Goal: Task Accomplishment & Management: Use online tool/utility

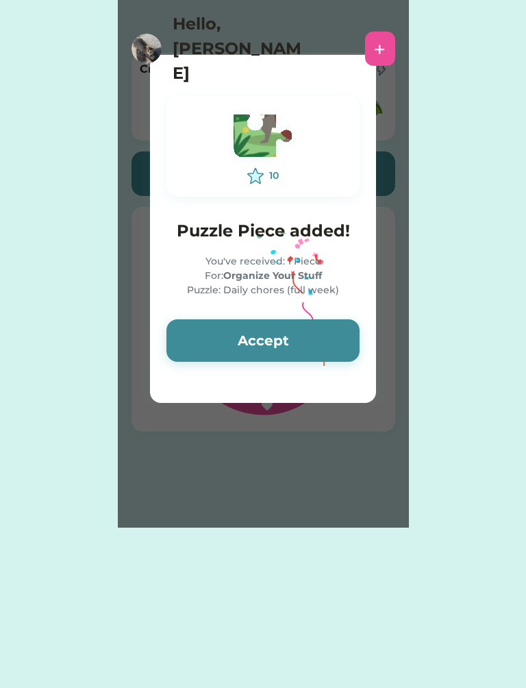
click at [337, 302] on div "10 Puzzle Piece added! You've received: 1 Piece For: Organize Your Stuff Puzzle…" at bounding box center [263, 228] width 226 height 299
click at [326, 323] on button "Accept" at bounding box center [263, 340] width 193 height 42
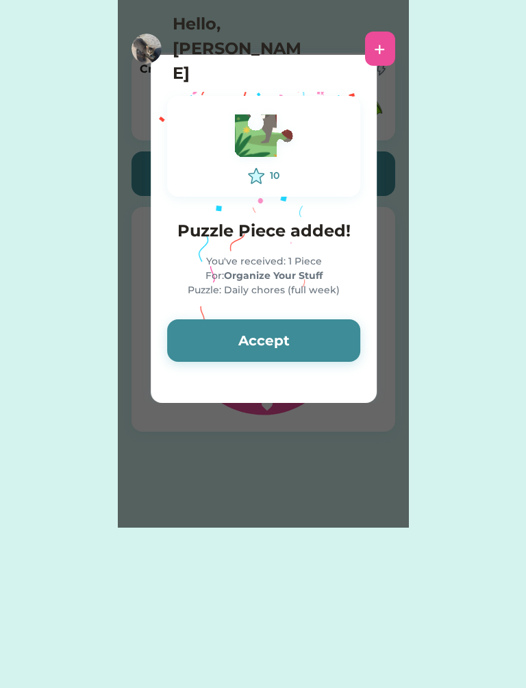
click at [326, 342] on button "Accept" at bounding box center [263, 340] width 193 height 42
click at [332, 348] on button "Accept" at bounding box center [263, 340] width 193 height 42
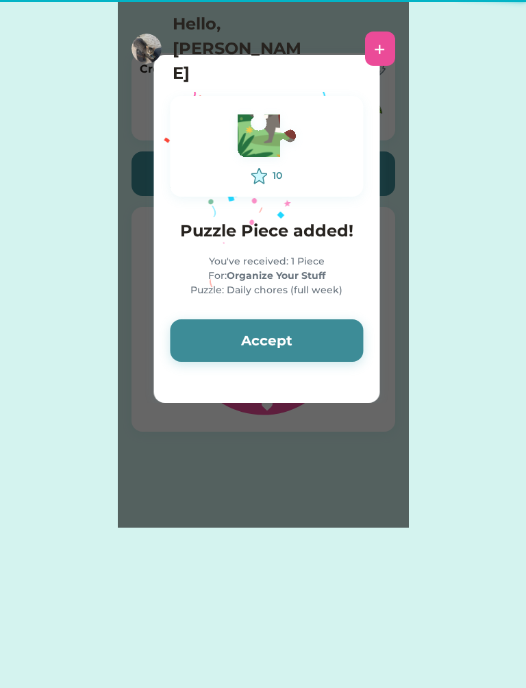
click at [337, 340] on button "Accept" at bounding box center [266, 340] width 193 height 42
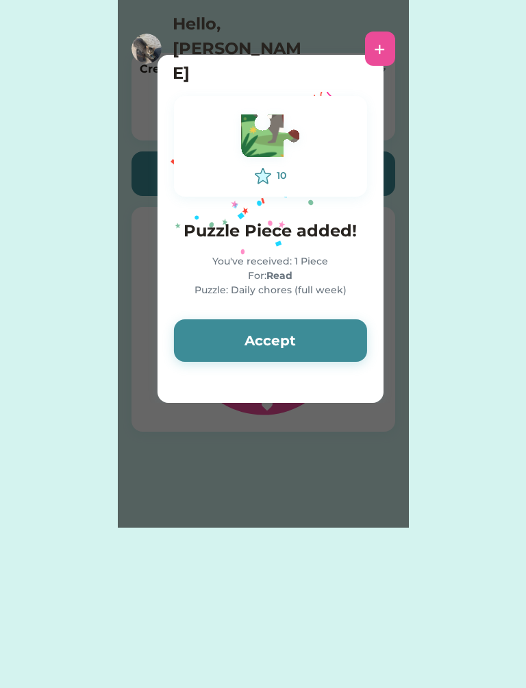
click at [347, 337] on button "Accept" at bounding box center [270, 340] width 193 height 42
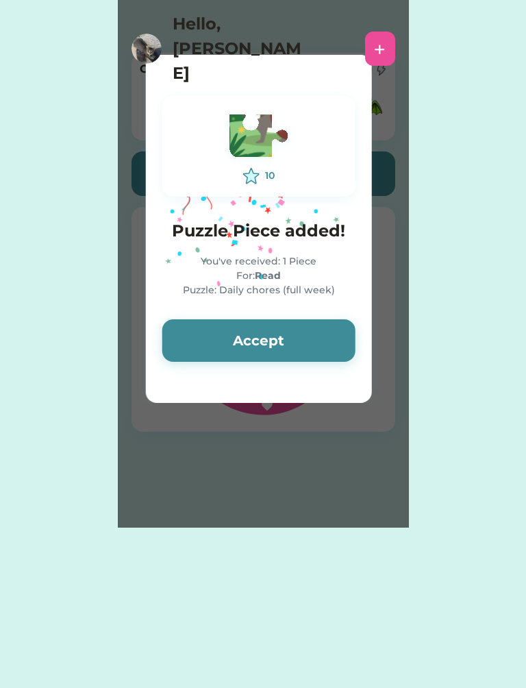
click at [348, 330] on button "Accept" at bounding box center [258, 340] width 193 height 42
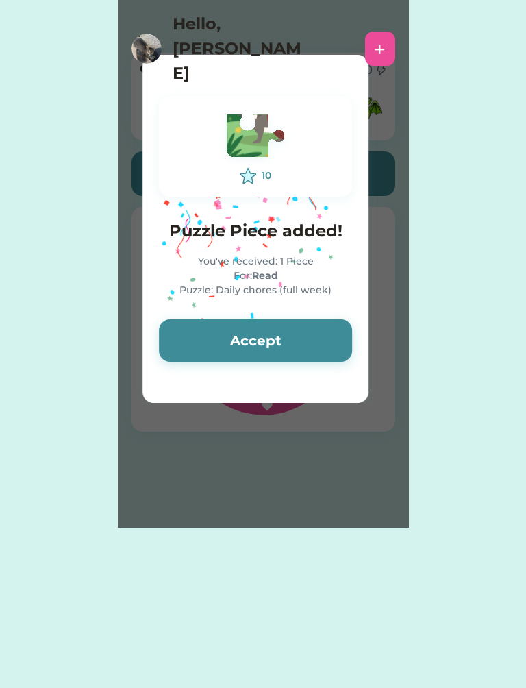
click at [350, 332] on button "Accept" at bounding box center [255, 340] width 193 height 42
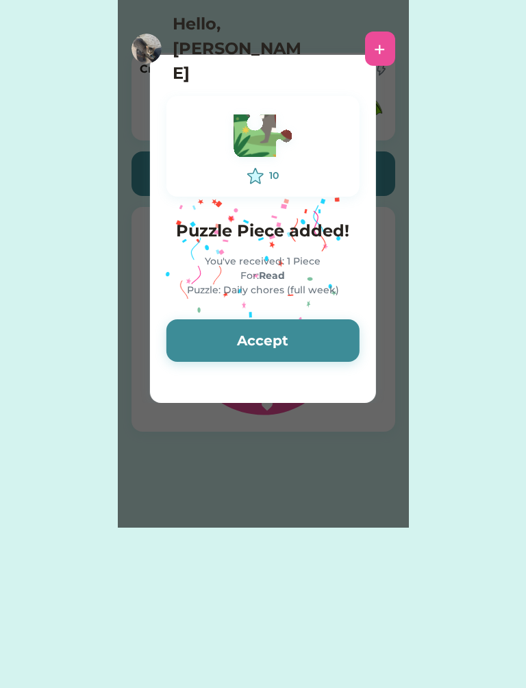
click at [352, 339] on button "Accept" at bounding box center [263, 340] width 193 height 42
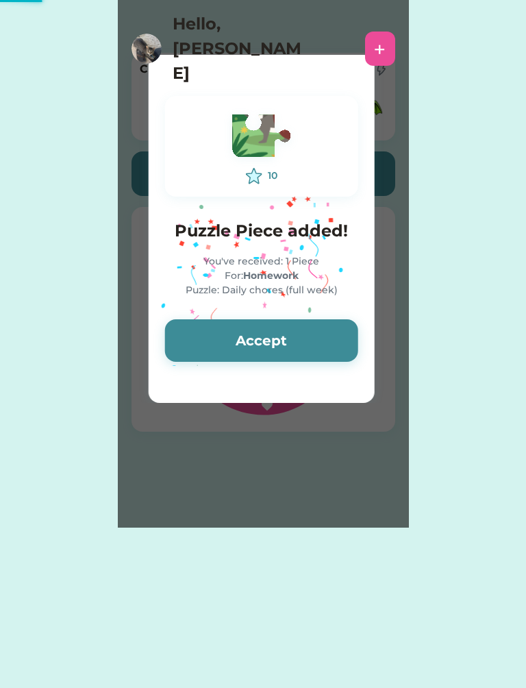
click at [348, 334] on button "Accept" at bounding box center [261, 340] width 193 height 42
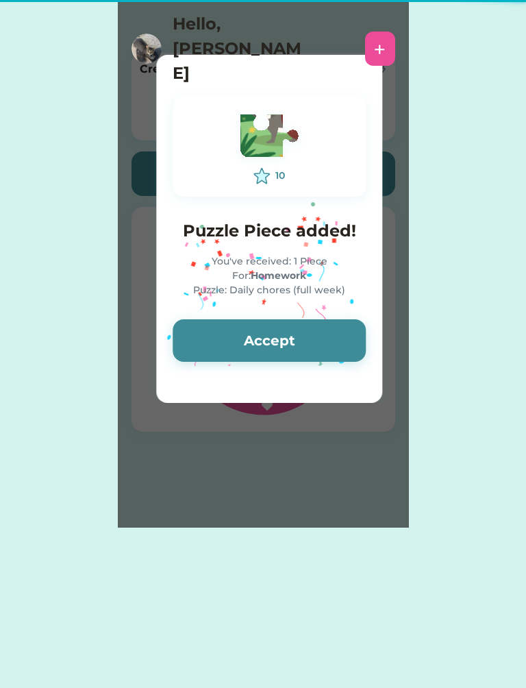
click at [352, 332] on button "Accept" at bounding box center [269, 340] width 193 height 42
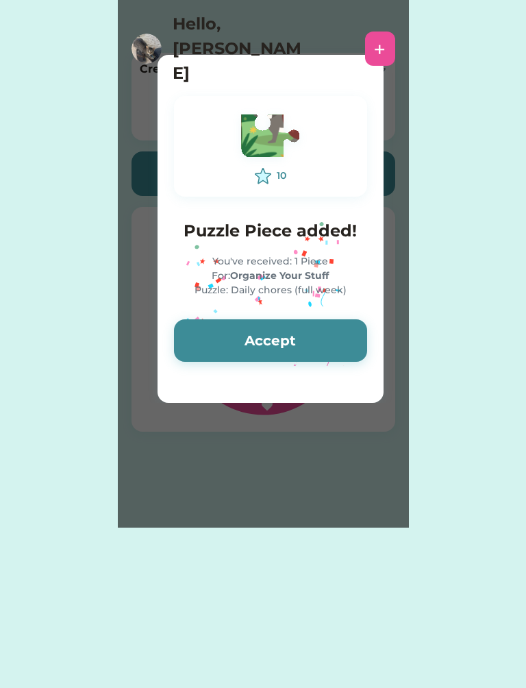
click at [357, 323] on button "Accept" at bounding box center [270, 340] width 193 height 42
click at [352, 325] on button "Accept" at bounding box center [270, 340] width 193 height 42
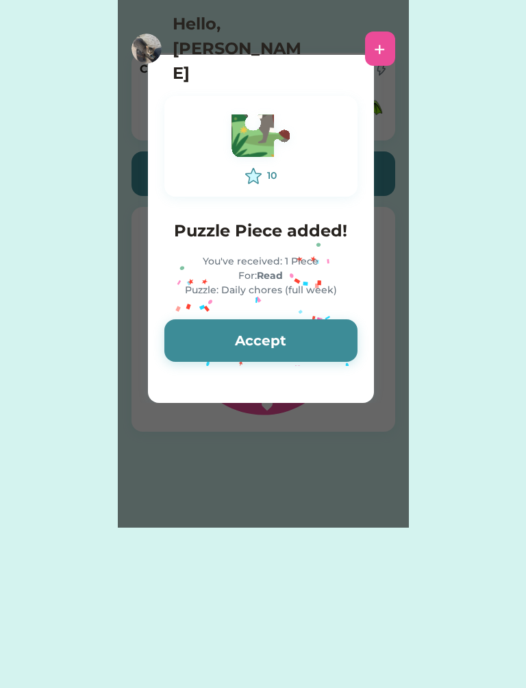
click at [348, 329] on button "Accept" at bounding box center [260, 340] width 193 height 42
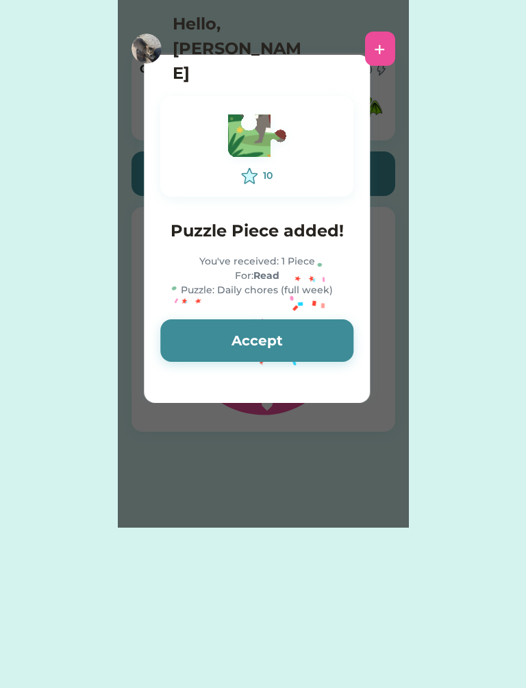
click at [349, 325] on button "Accept" at bounding box center [256, 340] width 193 height 42
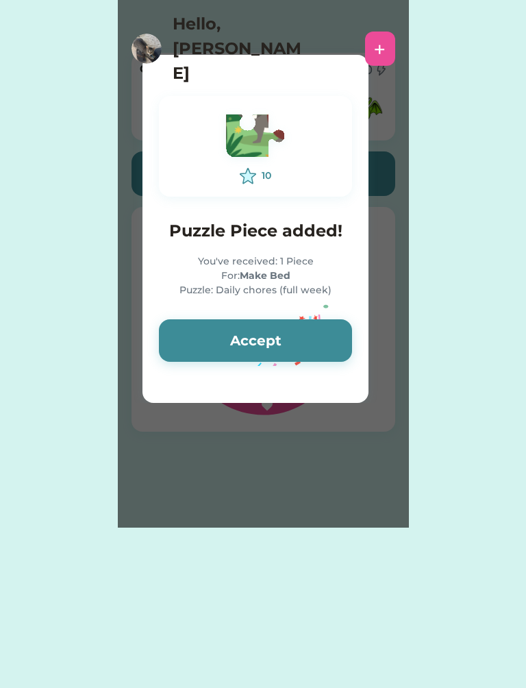
click at [340, 334] on button "Accept" at bounding box center [255, 340] width 193 height 42
click at [338, 330] on button "Accept" at bounding box center [255, 340] width 193 height 42
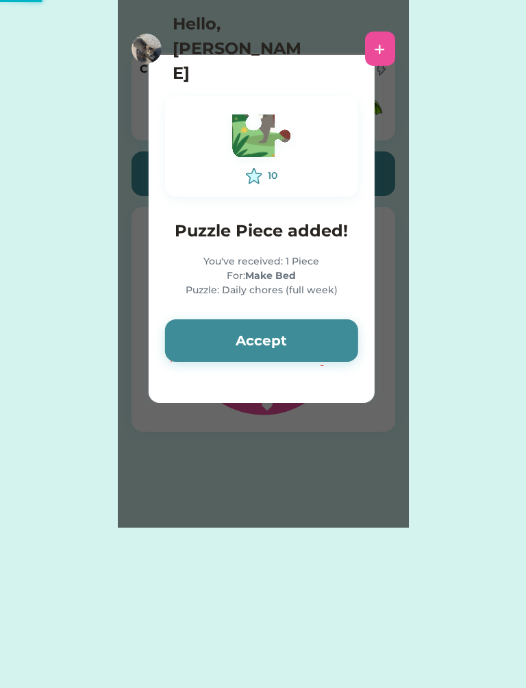
click at [343, 328] on button "Accept" at bounding box center [261, 340] width 193 height 42
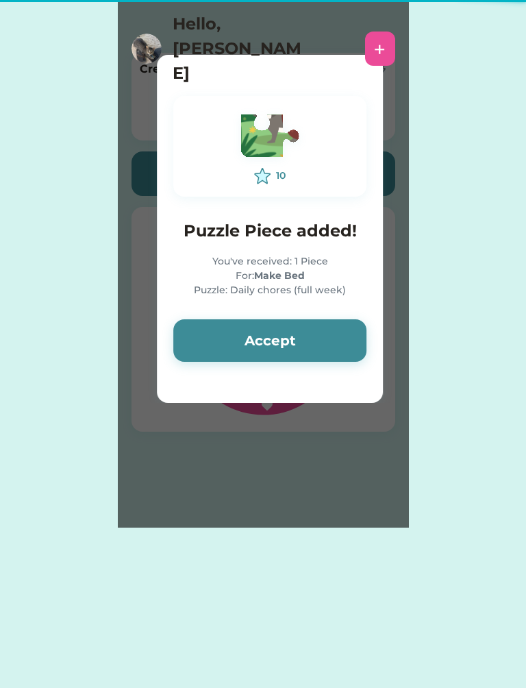
click at [345, 330] on button "Accept" at bounding box center [269, 340] width 193 height 42
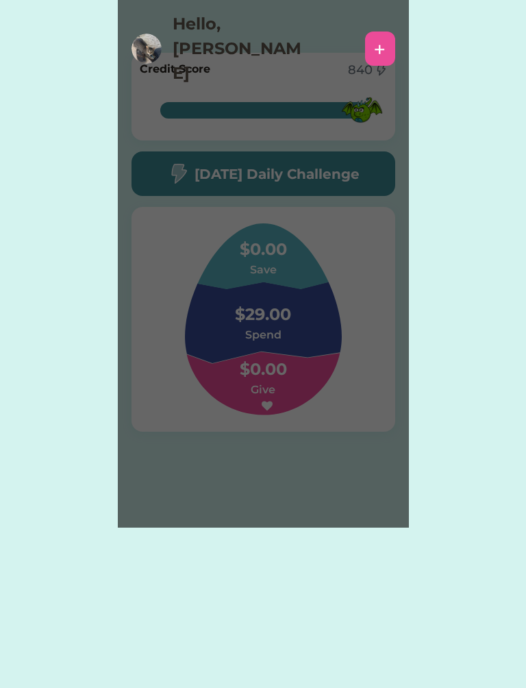
click at [352, 330] on div "Please wait 10 Puzzle Piece added! You've received: 1 Piece For: Organize Your …" at bounding box center [263, 264] width 291 height 528
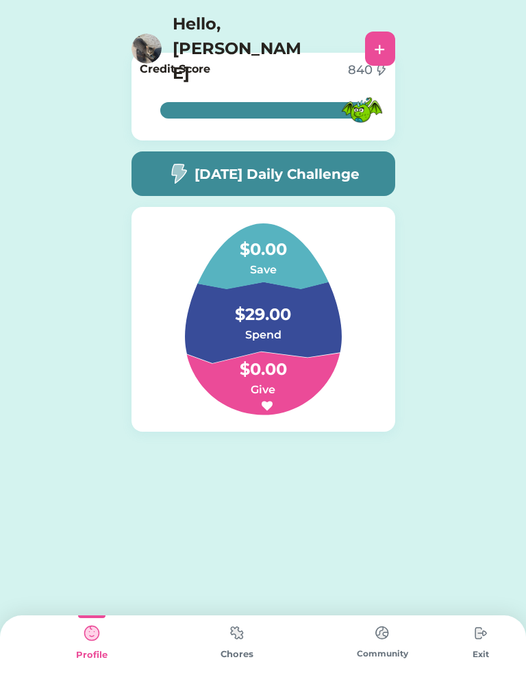
click at [237, 622] on img at bounding box center [236, 633] width 27 height 27
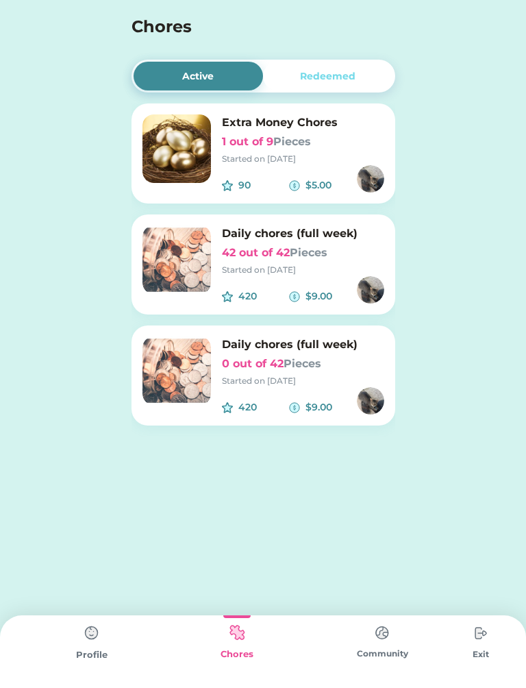
click at [184, 265] on img at bounding box center [177, 259] width 69 height 69
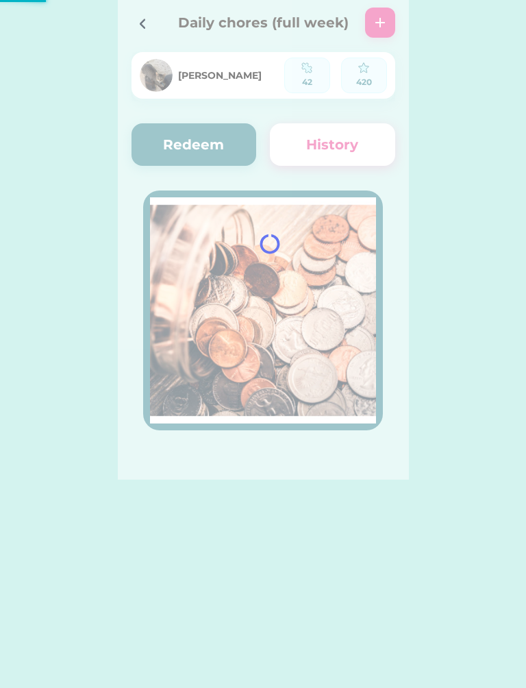
click at [223, 161] on div at bounding box center [263, 240] width 291 height 480
click at [233, 138] on button "Redeem" at bounding box center [194, 144] width 125 height 42
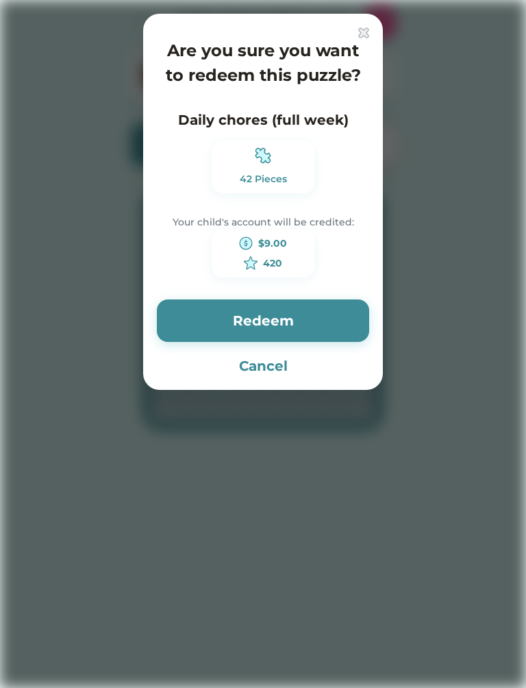
click at [330, 311] on button "Redeem" at bounding box center [263, 320] width 212 height 42
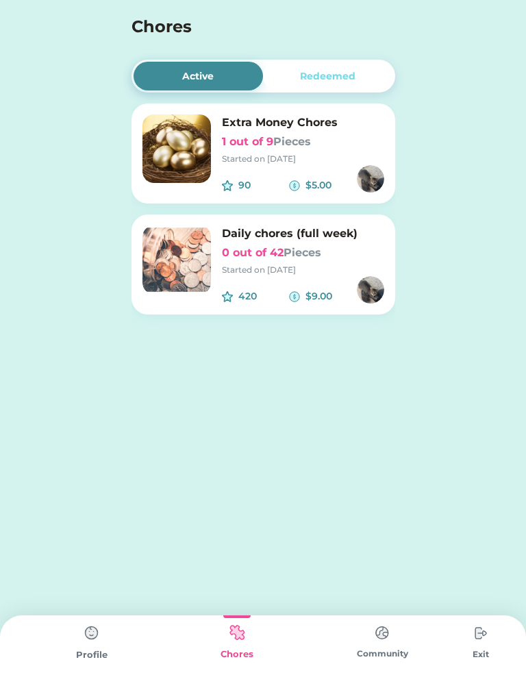
click at [307, 232] on h6 "Daily chores (full week)" at bounding box center [303, 233] width 162 height 16
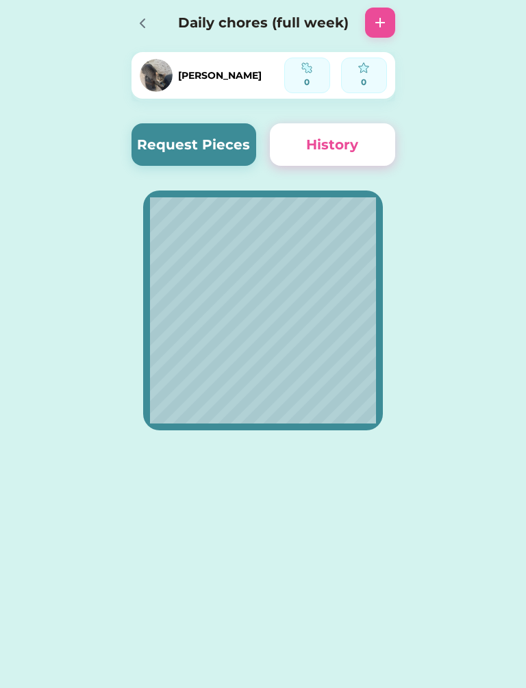
click at [156, 143] on button "Request Pieces" at bounding box center [194, 144] width 125 height 42
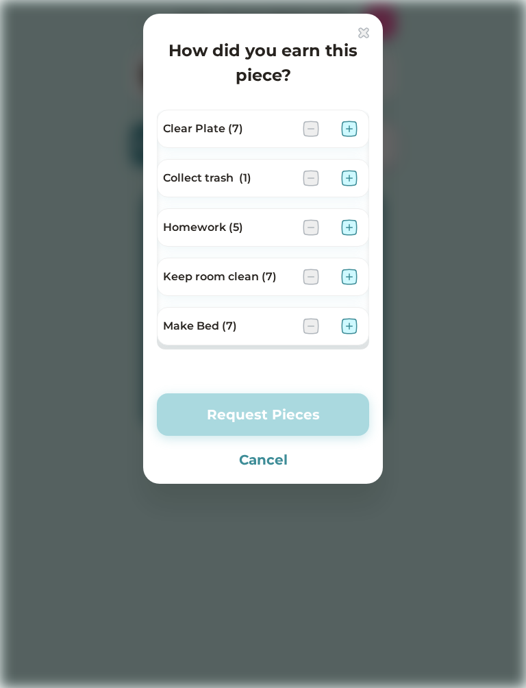
click at [345, 121] on img at bounding box center [349, 129] width 16 height 16
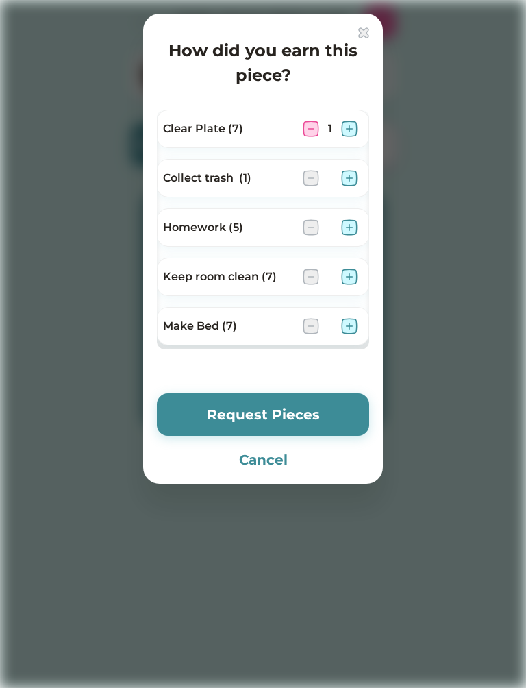
click at [355, 178] on img at bounding box center [349, 178] width 16 height 16
click at [349, 283] on img at bounding box center [349, 277] width 16 height 16
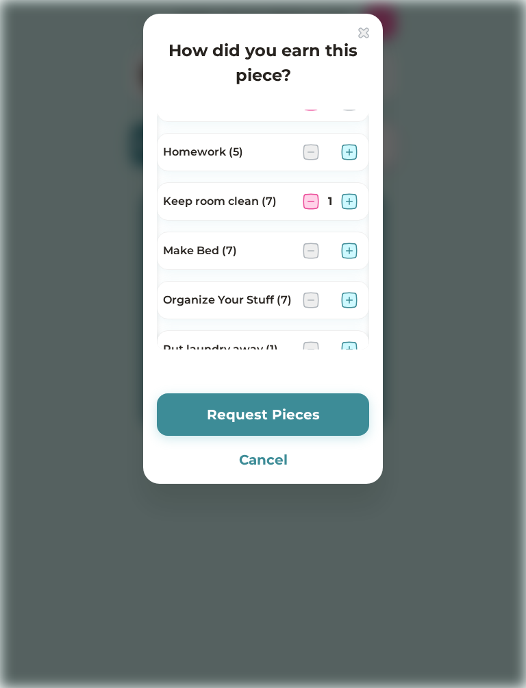
scroll to position [81, 0]
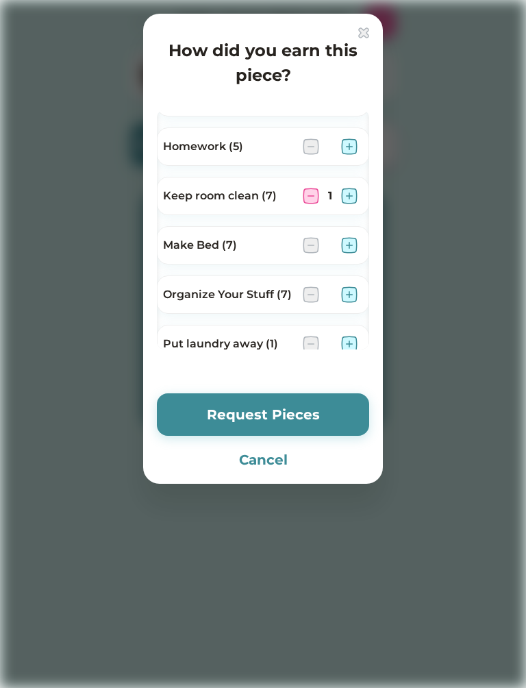
click at [354, 252] on img at bounding box center [349, 245] width 16 height 16
click at [350, 289] on img at bounding box center [349, 294] width 16 height 16
click at [304, 239] on img at bounding box center [311, 245] width 16 height 16
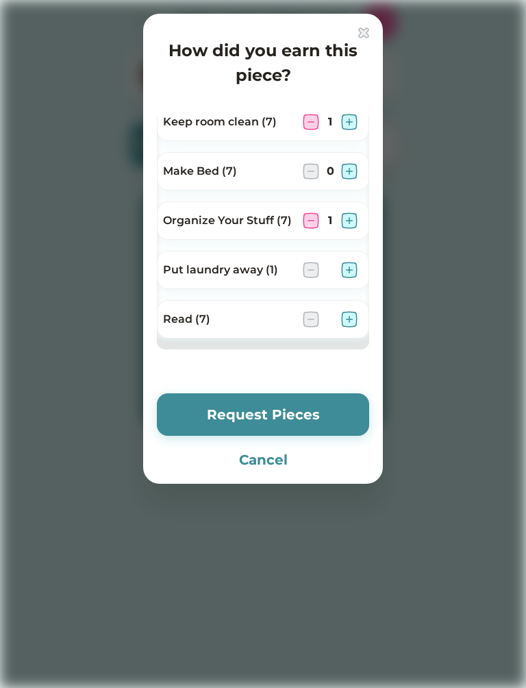
scroll to position [155, 0]
click at [345, 268] on img at bounding box center [349, 270] width 16 height 16
click at [348, 307] on div "Read (7)" at bounding box center [263, 319] width 212 height 38
click at [350, 321] on img at bounding box center [349, 319] width 16 height 16
click at [343, 417] on button "Request Pieces" at bounding box center [263, 414] width 212 height 42
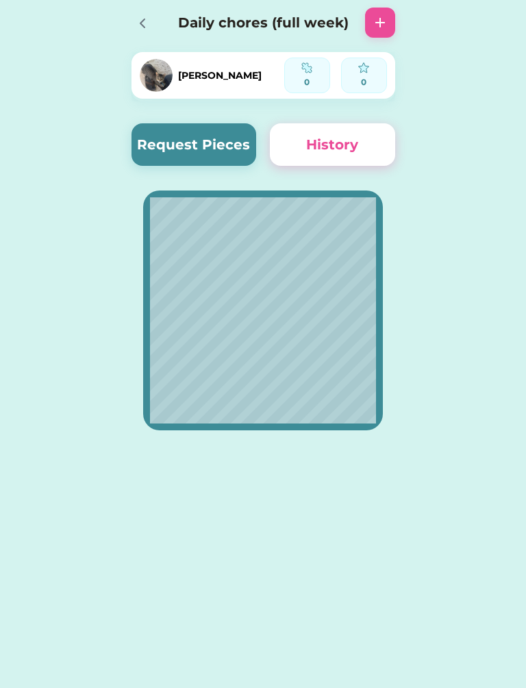
click at [132, 16] on div at bounding box center [142, 22] width 21 height 21
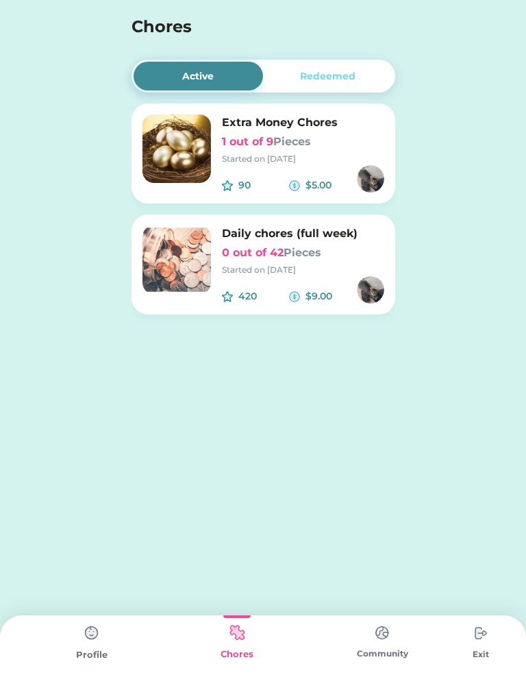
click at [103, 633] on img at bounding box center [91, 633] width 27 height 27
